Goal: Navigation & Orientation: Find specific page/section

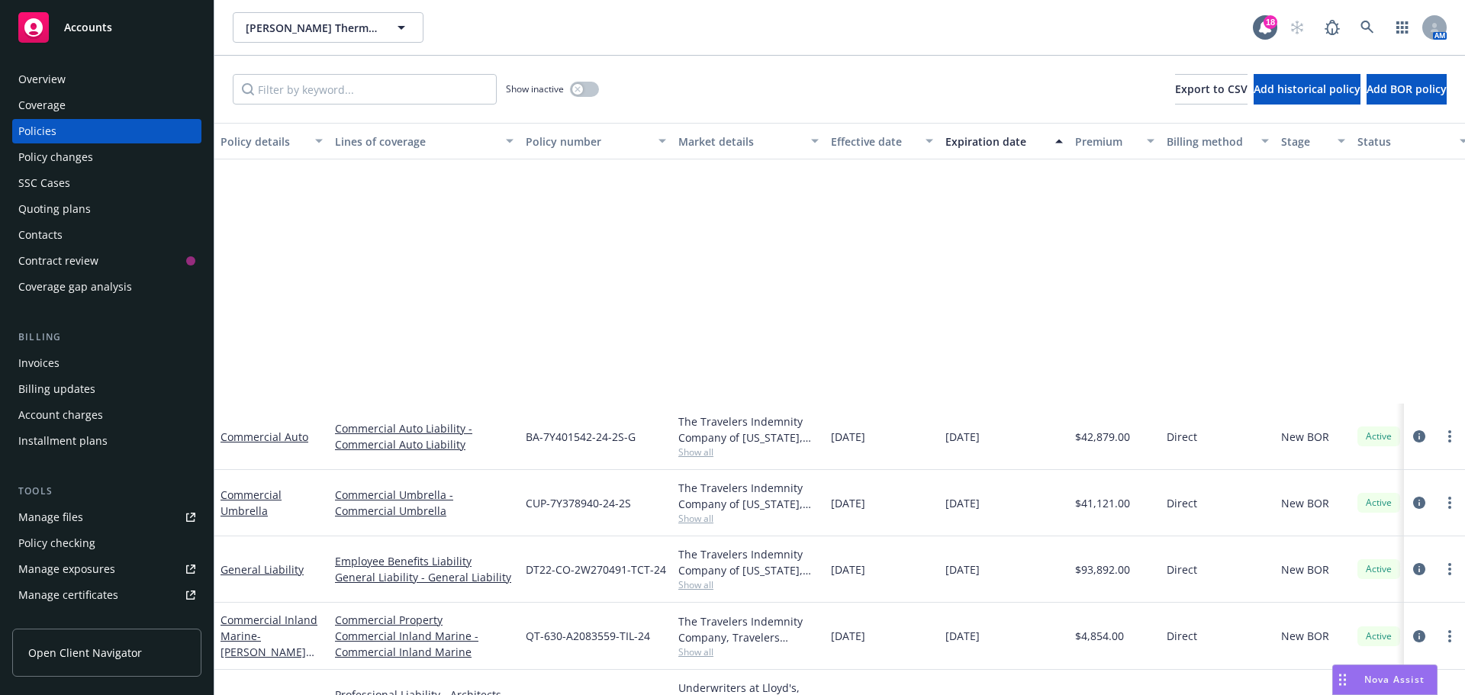
scroll to position [305, 0]
